Goal: Check status: Check status

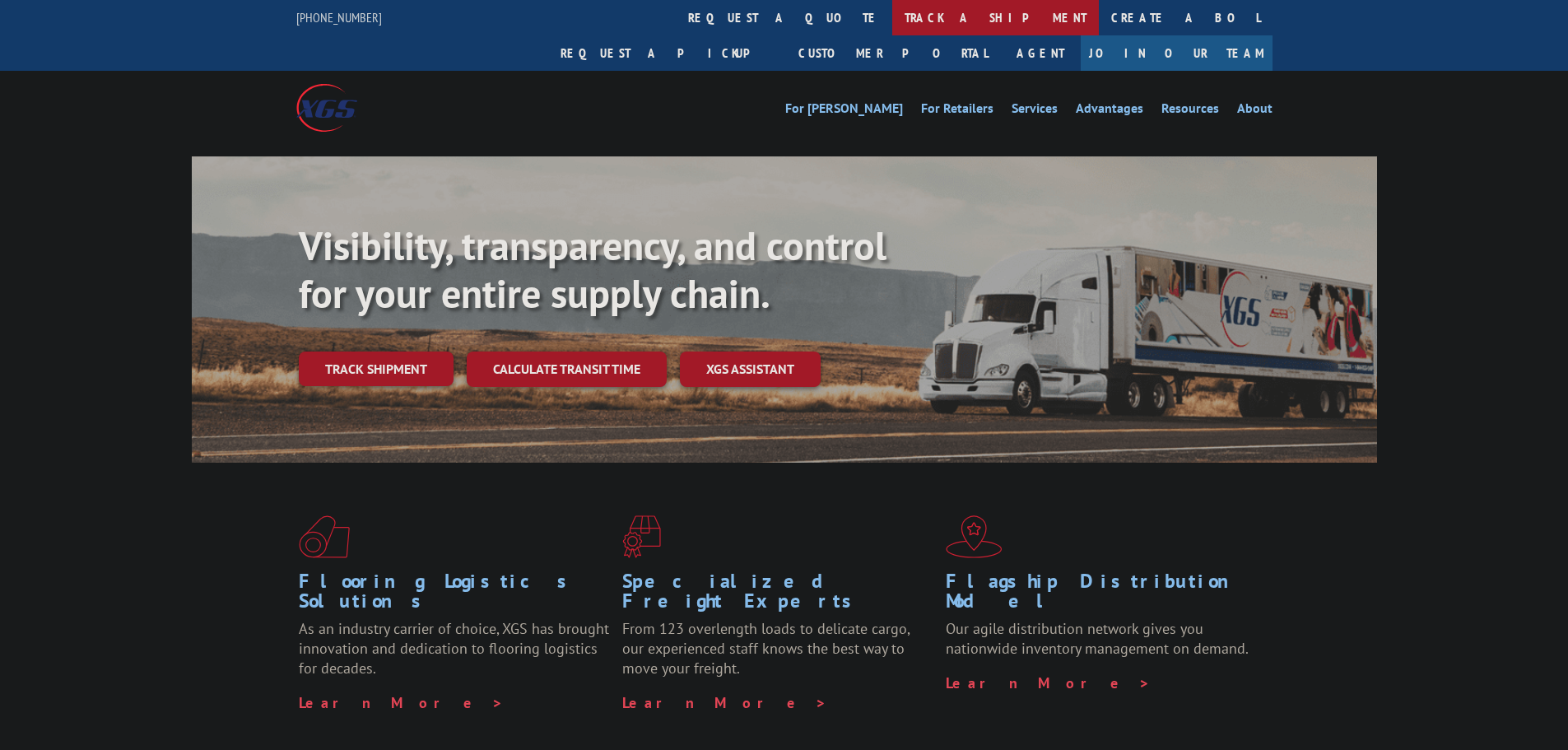
click at [892, 13] on link "track a shipment" at bounding box center [995, 18] width 206 height 35
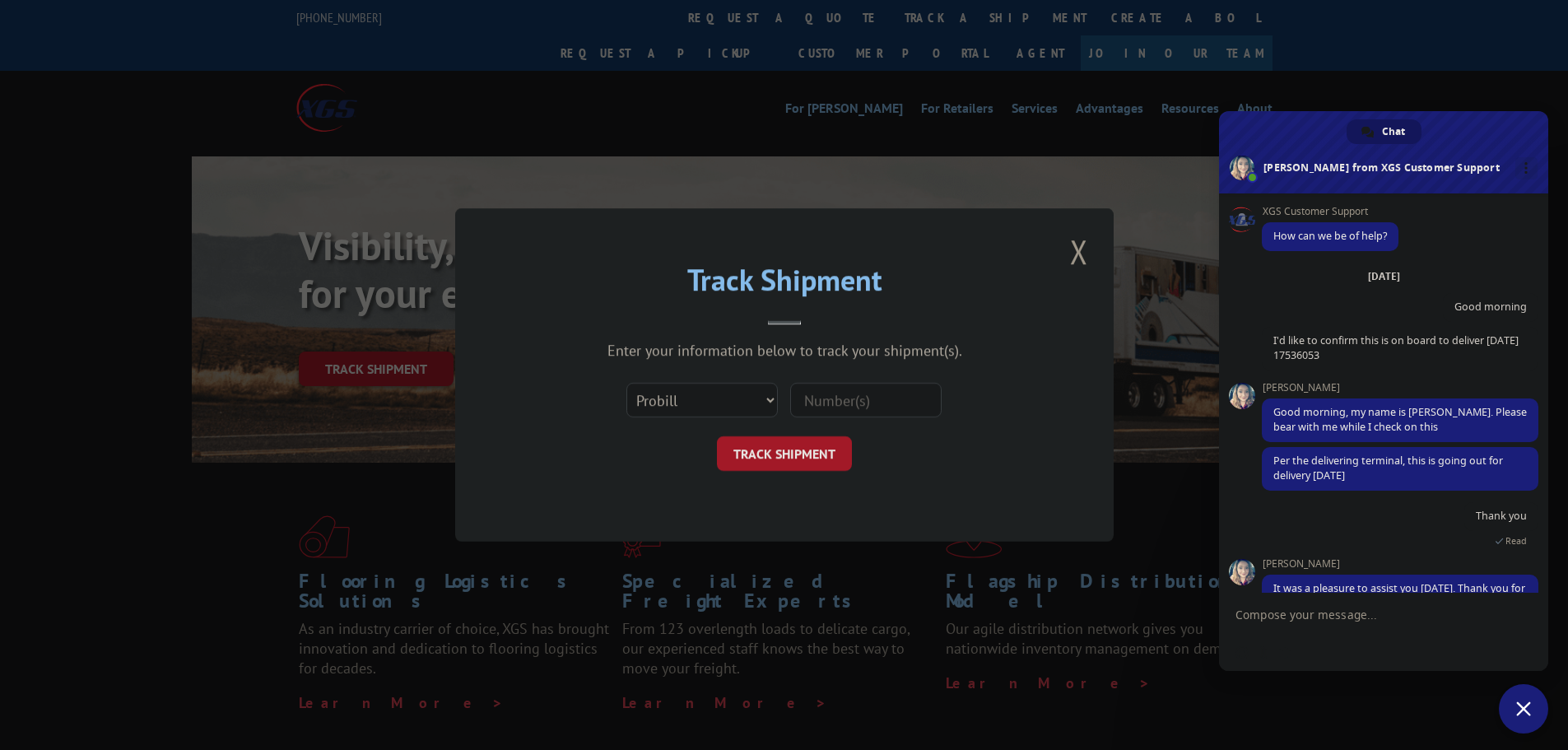
scroll to position [122, 0]
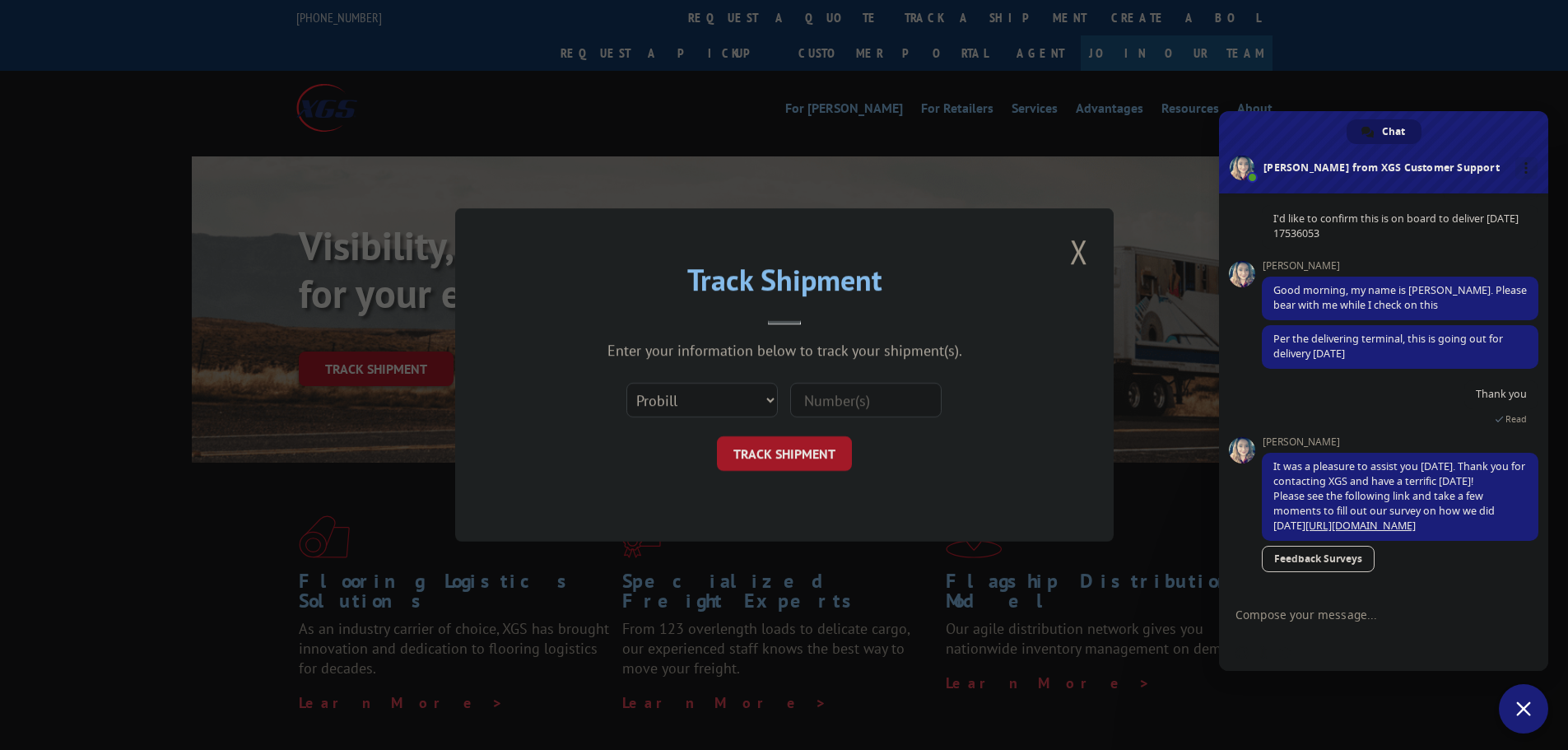
click at [846, 398] on input at bounding box center [867, 400] width 151 height 34
paste input "2427169"
type input "2427169"
click at [775, 455] on button "TRACK SHIPMENT" at bounding box center [784, 453] width 135 height 34
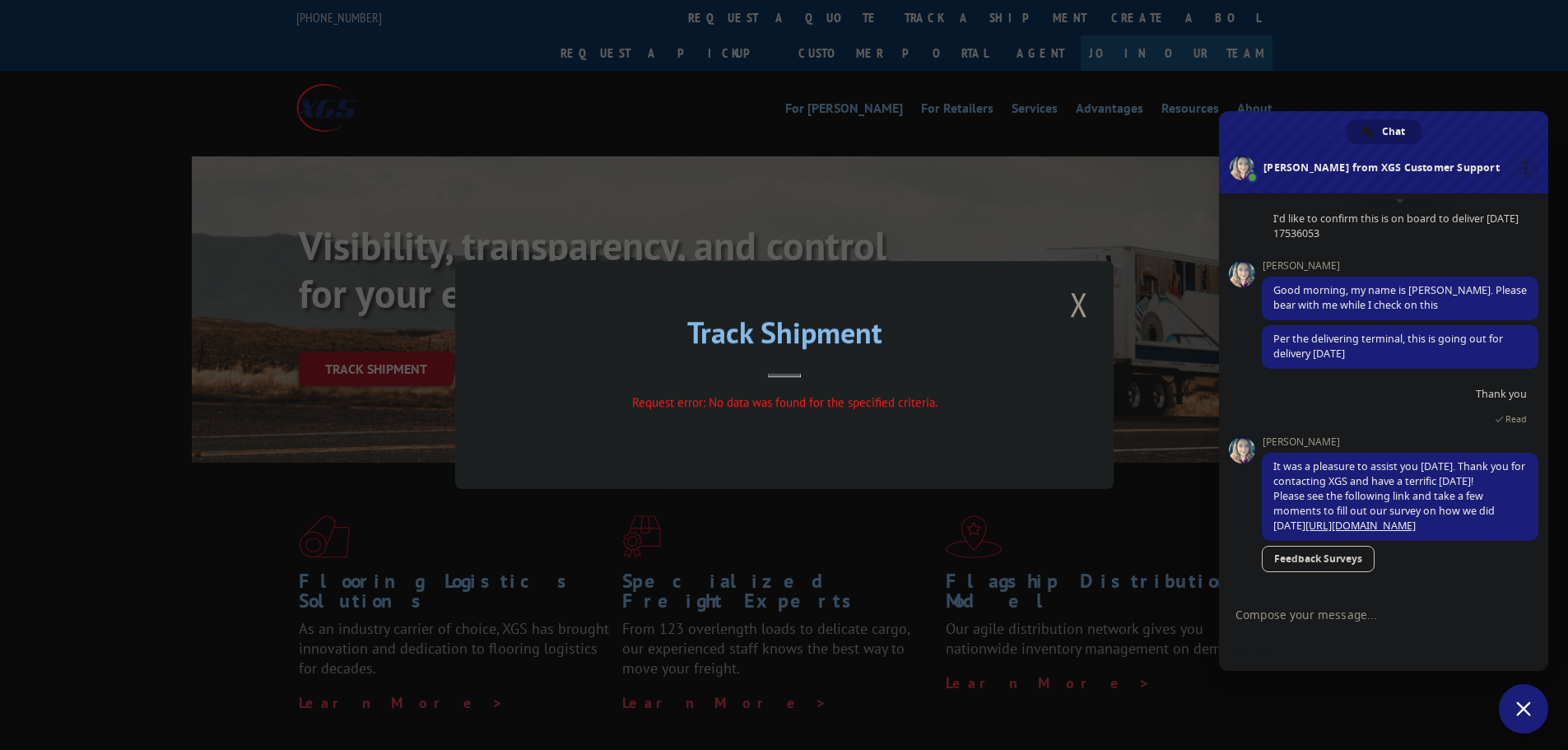
scroll to position [0, 0]
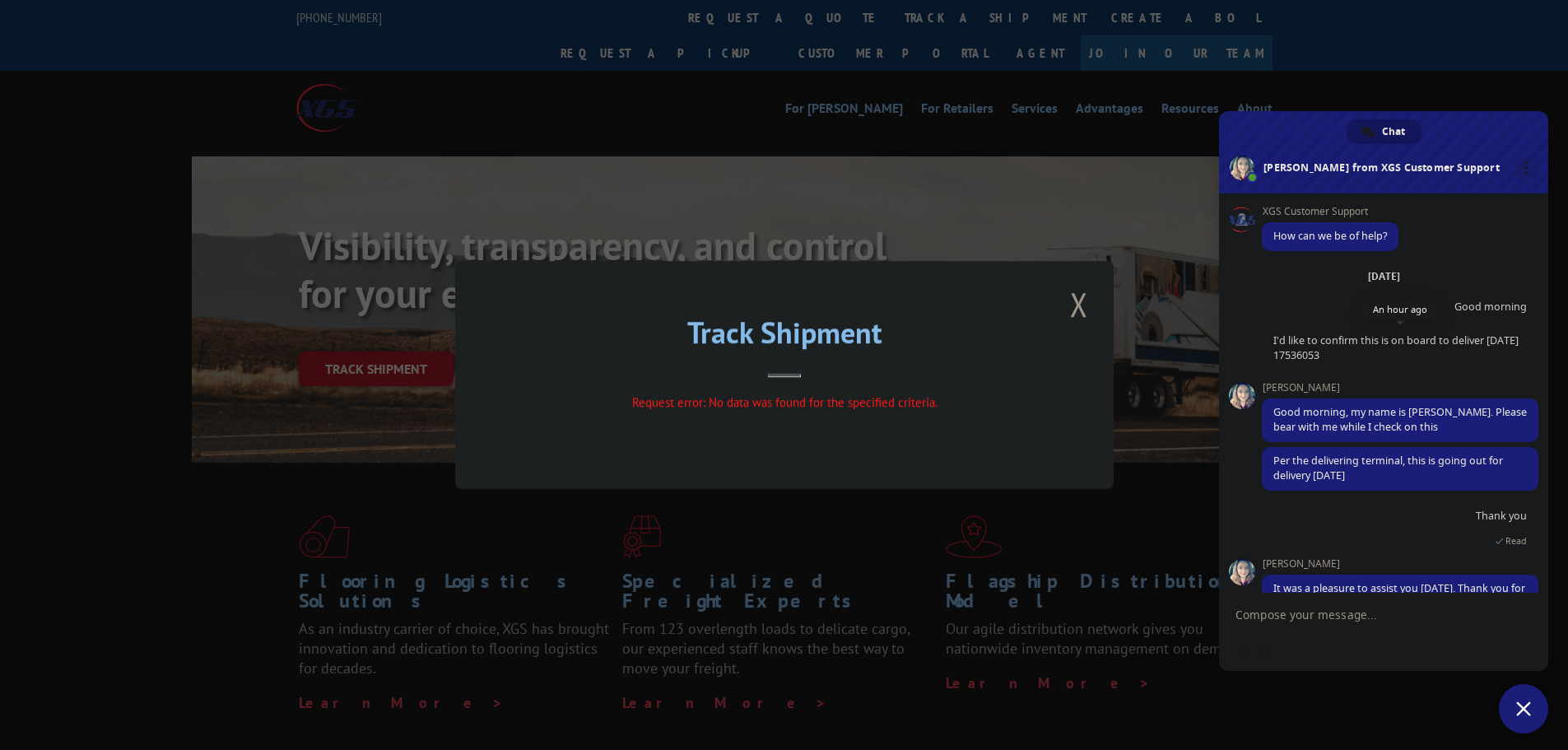
click at [1308, 353] on span "I'd like to confirm this is on board to deliver [DATE] 17536053" at bounding box center [1396, 347] width 246 height 29
copy span "17536053"
click at [1081, 305] on button "Close modal" at bounding box center [1079, 305] width 28 height 45
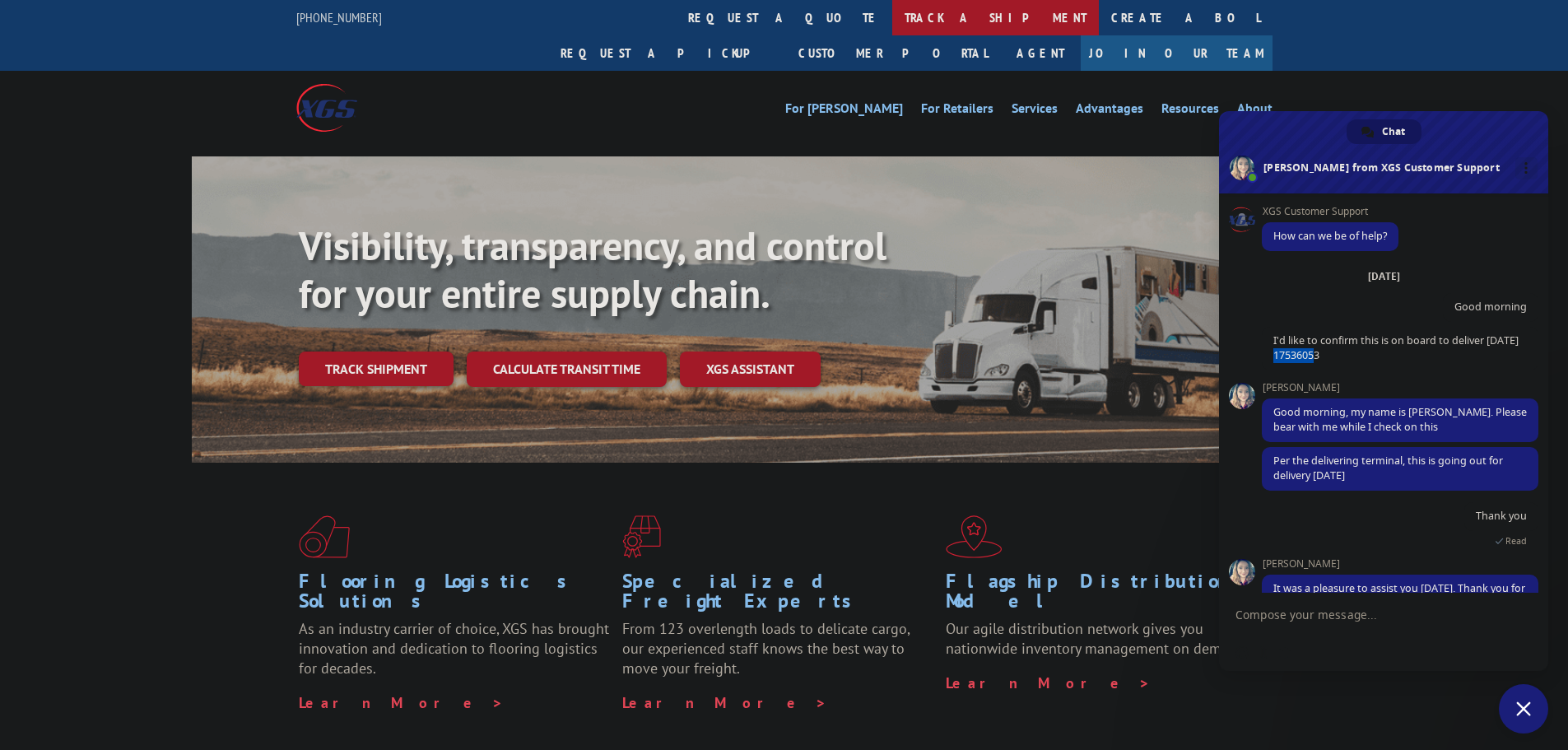
click at [892, 19] on link "track a shipment" at bounding box center [995, 18] width 206 height 35
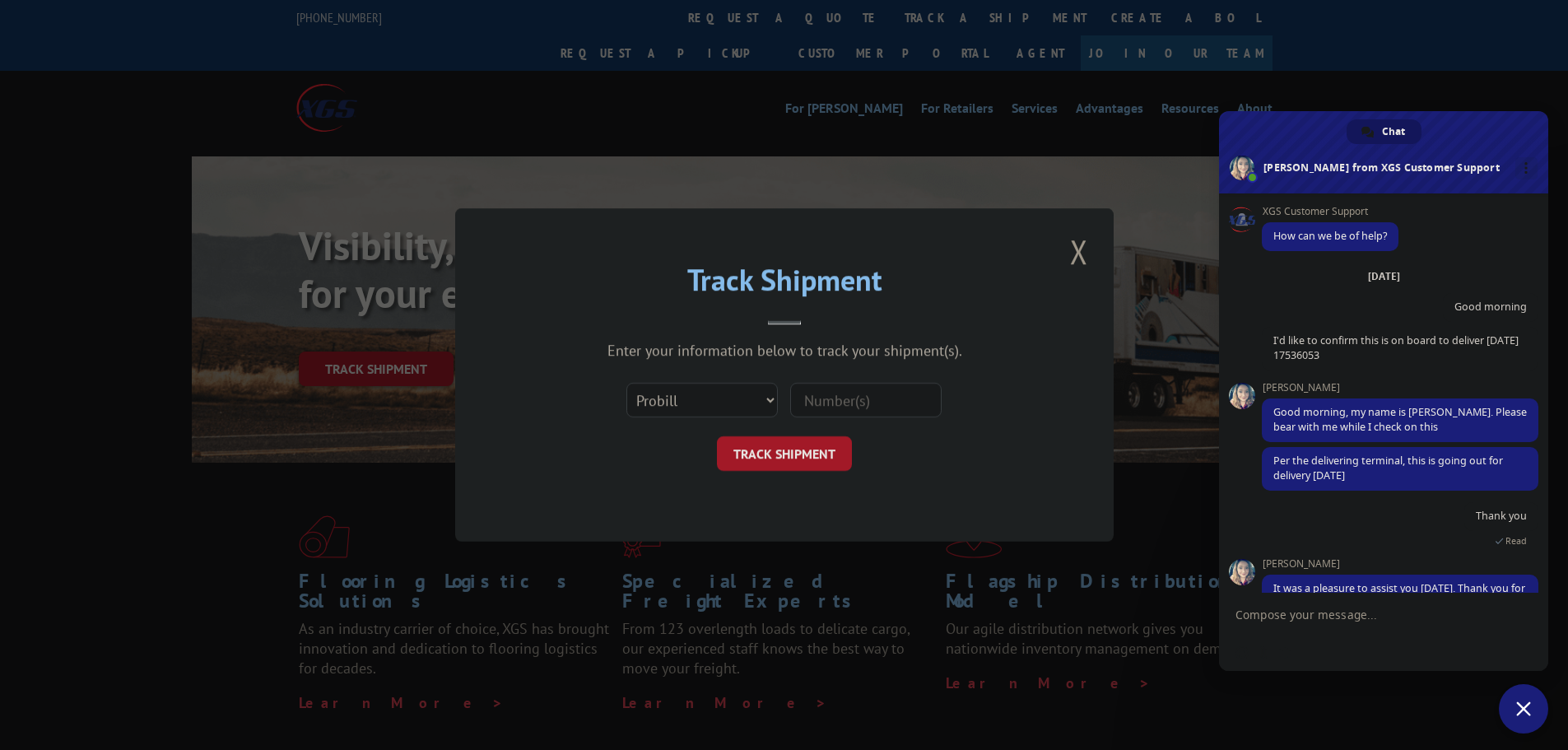
click at [831, 394] on input at bounding box center [867, 400] width 151 height 34
paste input "17536053"
type input "17536053"
click at [781, 445] on button "TRACK SHIPMENT" at bounding box center [784, 453] width 135 height 34
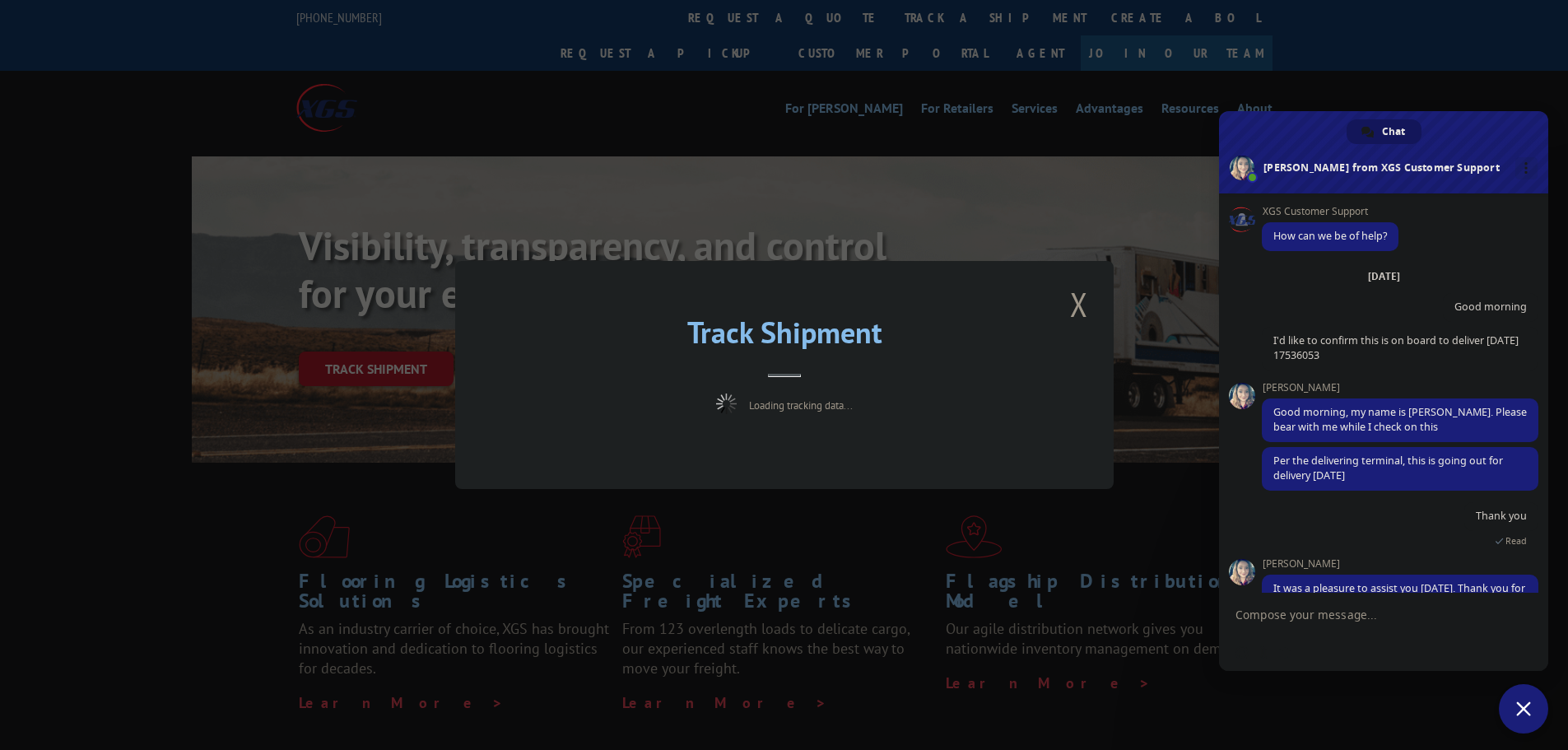
scroll to position [122, 0]
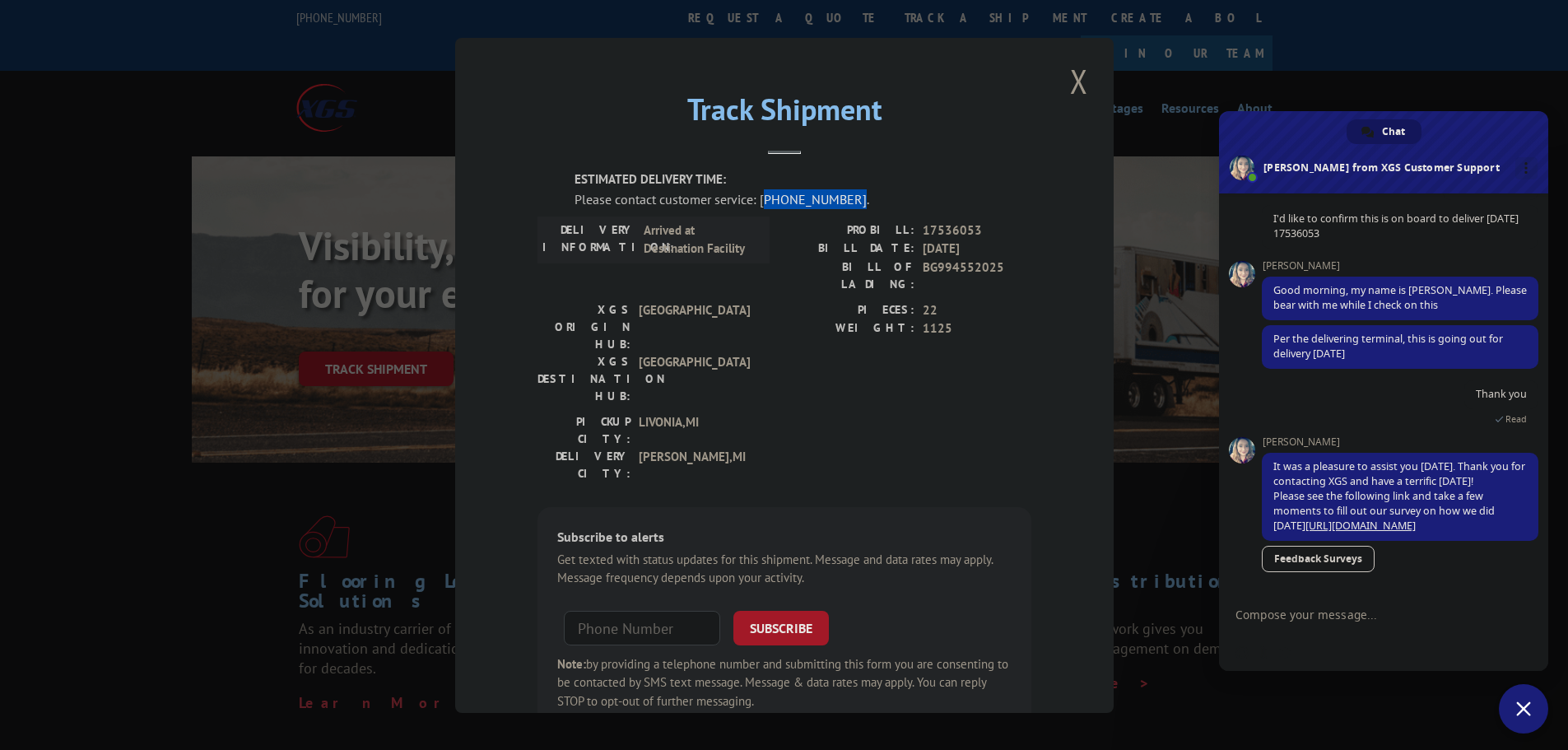
drag, startPoint x: 756, startPoint y: 200, endPoint x: 837, endPoint y: 204, distance: 81.1
click at [837, 204] on div "Please contact customer service: [PHONE_NUMBER]." at bounding box center [803, 199] width 457 height 20
copy div "844) 947-7447"
click at [812, 413] on div "PICKUP CITY: [GEOGRAPHIC_DATA] , [GEOGRAPHIC_DATA] DELIVERY CITY: [GEOGRAPHIC_D…" at bounding box center [784, 451] width 494 height 78
click at [1065, 84] on button "Close modal" at bounding box center [1079, 82] width 28 height 45
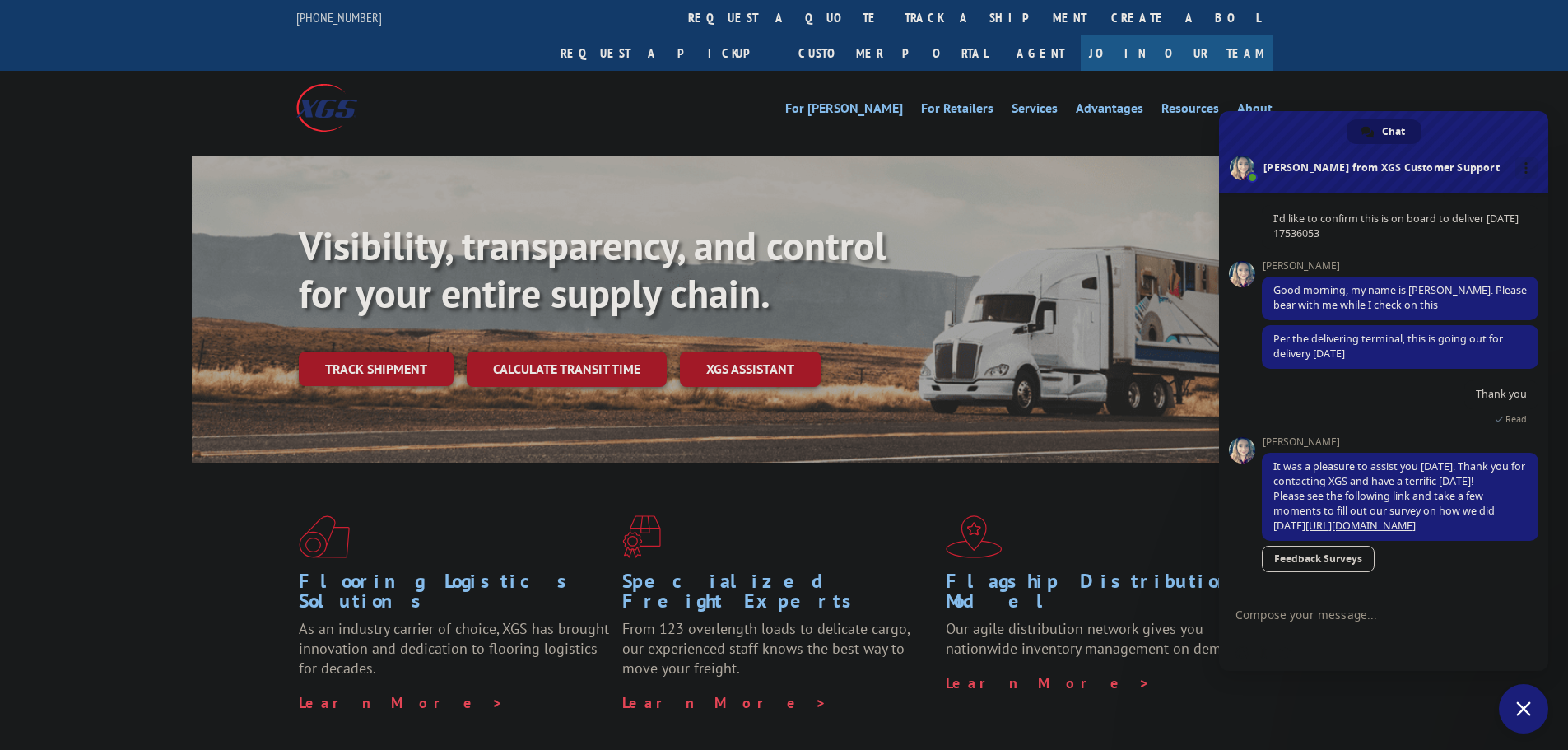
click at [1345, 618] on textarea "Compose your message..." at bounding box center [1368, 614] width 263 height 41
drag, startPoint x: 1292, startPoint y: 232, endPoint x: 1332, endPoint y: 230, distance: 40.0
click at [1332, 230] on span "I'd like to confirm this is on board to deliver [DATE] 17536053" at bounding box center [1401, 227] width 277 height 43
